Goal: Use online tool/utility: Utilize a website feature to perform a specific function

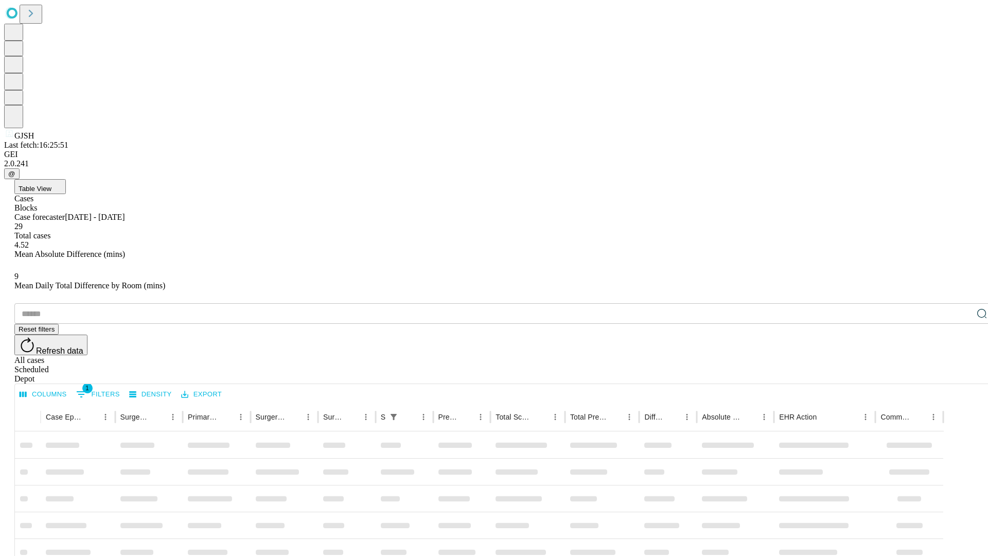
click at [51, 185] on span "Table View" at bounding box center [35, 189] width 33 height 8
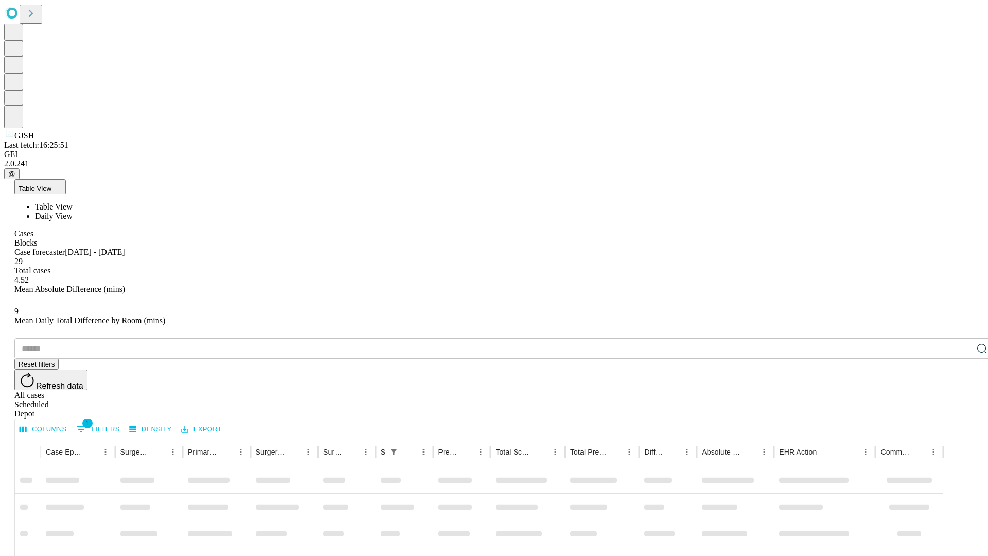
click at [73, 211] on span "Daily View" at bounding box center [54, 215] width 38 height 9
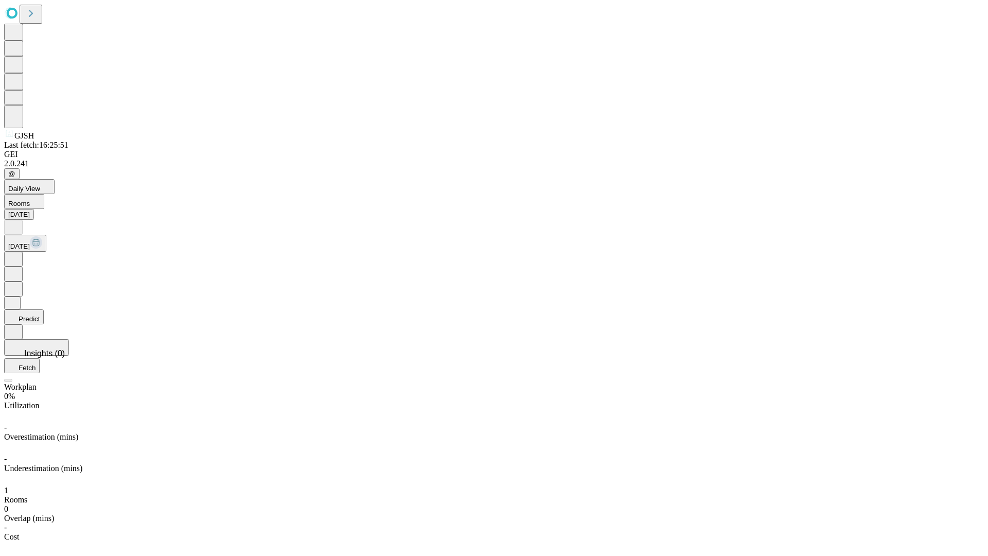
click at [44, 309] on button "Predict" at bounding box center [24, 316] width 40 height 15
